Goal: Obtain resource: Download file/media

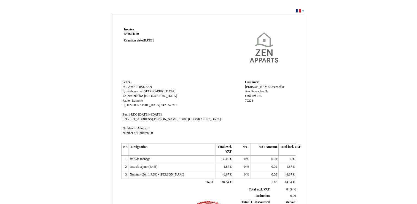
click at [400, 78] on div "Invoice Invoice N° 6694170 6694170 Creation date [DATE] Seller: Seller: SCI AMB…" at bounding box center [208, 166] width 417 height 318
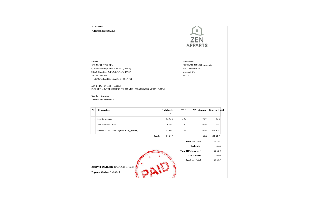
scroll to position [120, 0]
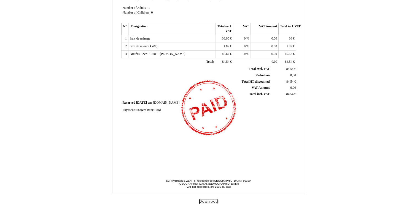
click at [206, 201] on button "Download" at bounding box center [208, 201] width 19 height 6
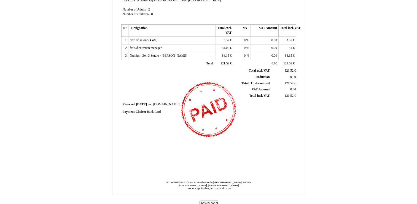
scroll to position [120, 0]
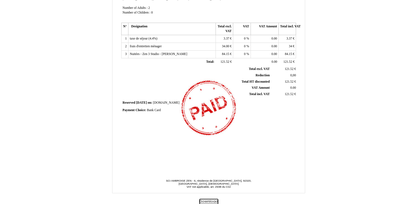
drag, startPoint x: 210, startPoint y: 201, endPoint x: 233, endPoint y: 193, distance: 24.3
click at [208, 200] on button "Download" at bounding box center [208, 201] width 19 height 6
